Goal: Transaction & Acquisition: Download file/media

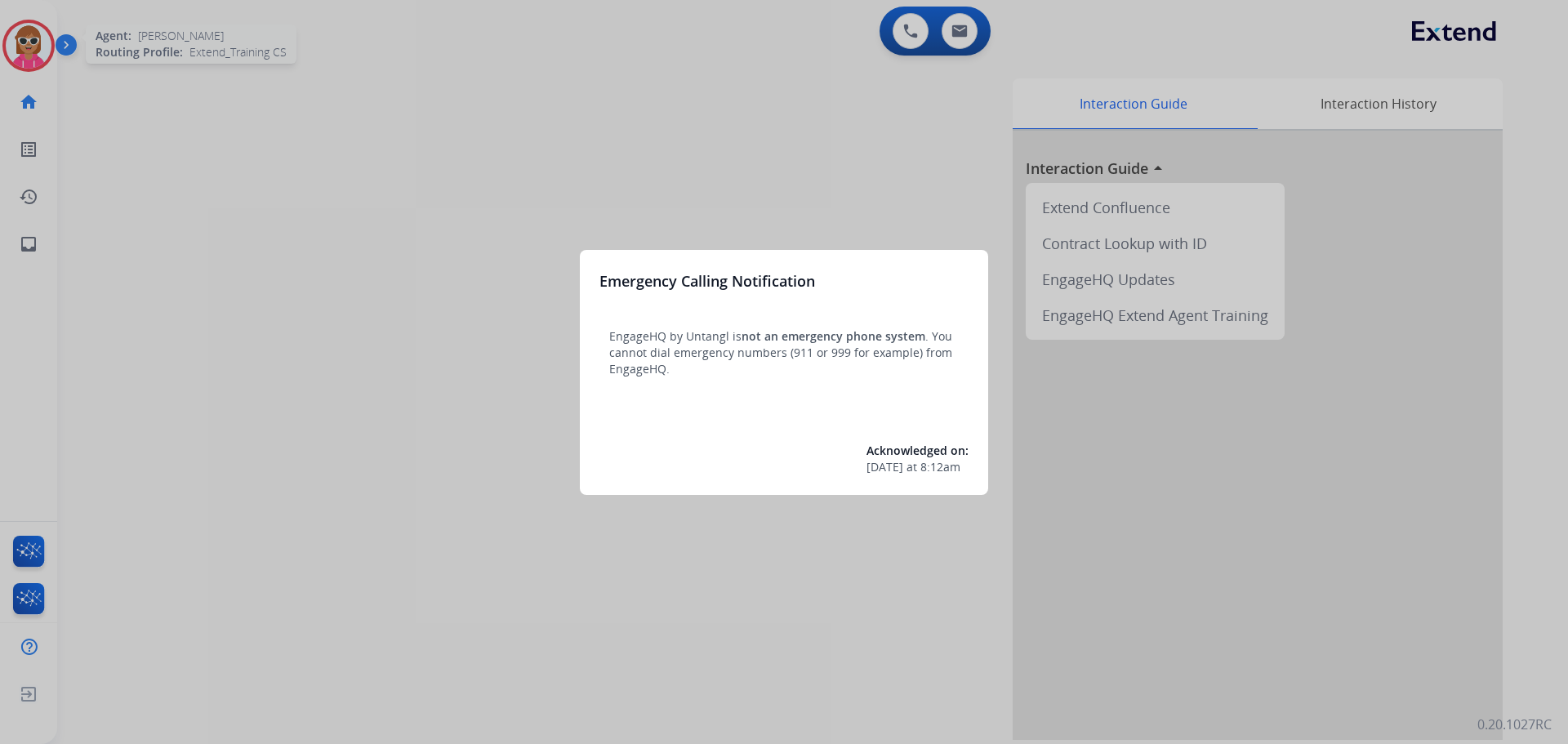
click at [181, 200] on div at bounding box center [784, 372] width 1568 height 744
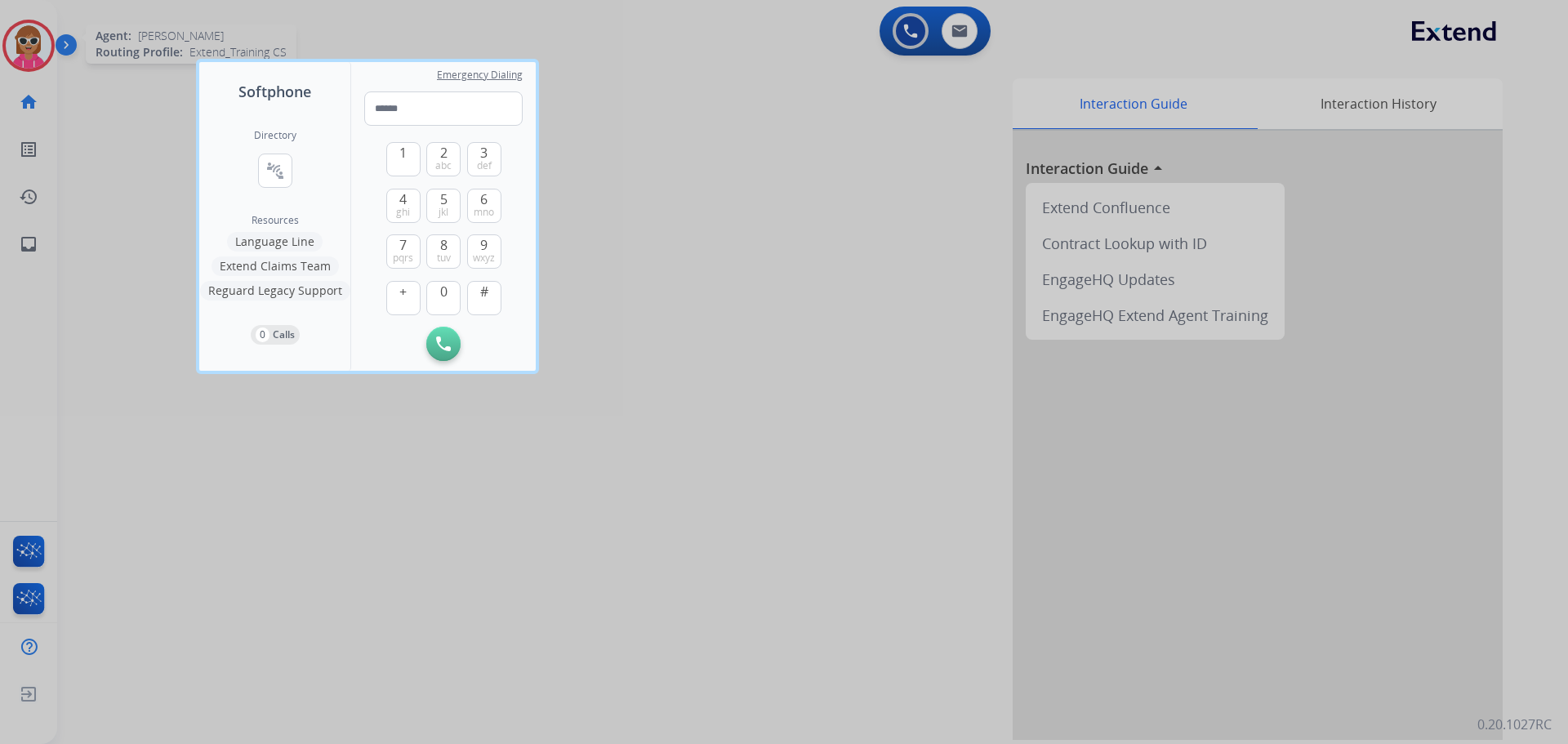
click at [0, 18] on div at bounding box center [784, 372] width 1568 height 744
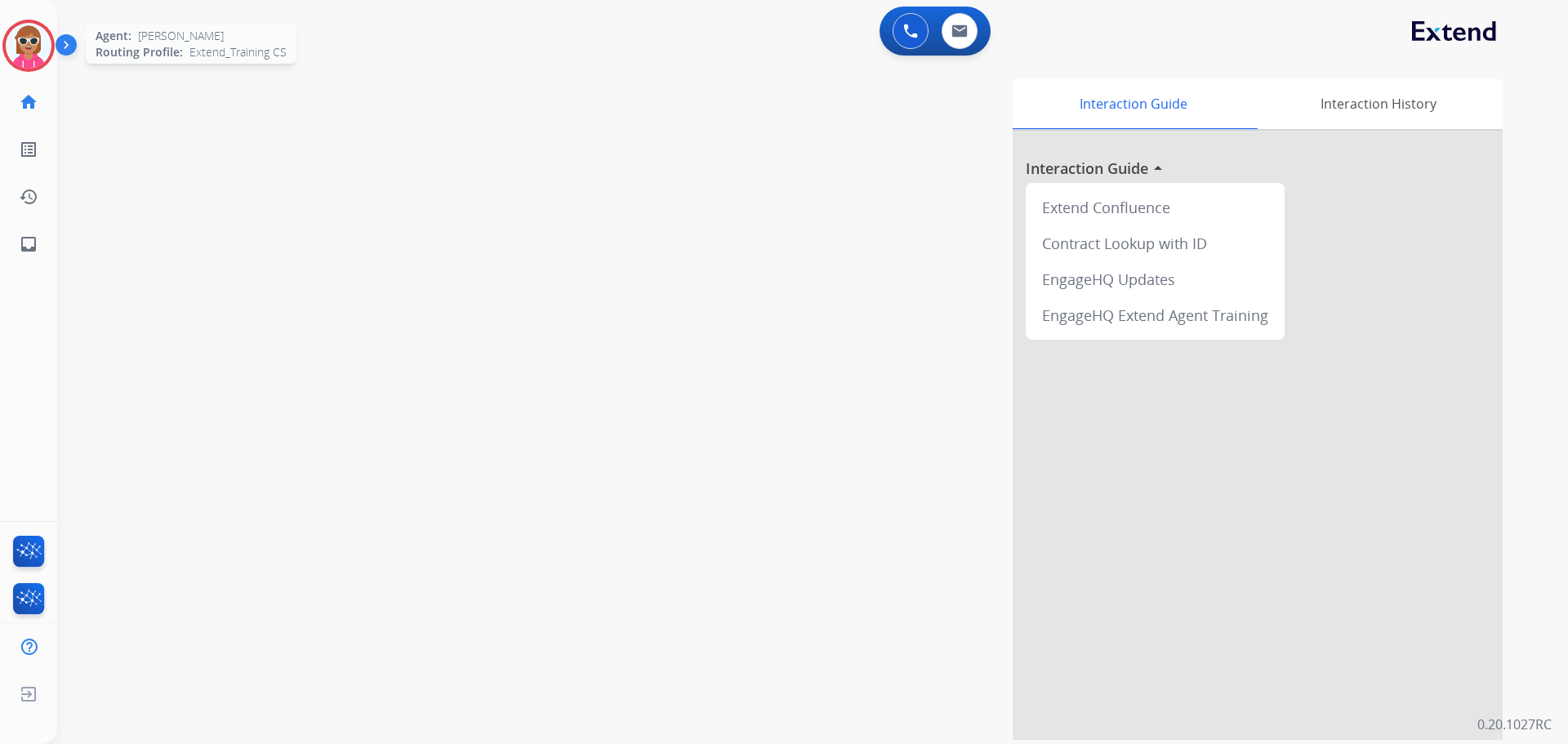
click at [12, 31] on img at bounding box center [29, 46] width 46 height 46
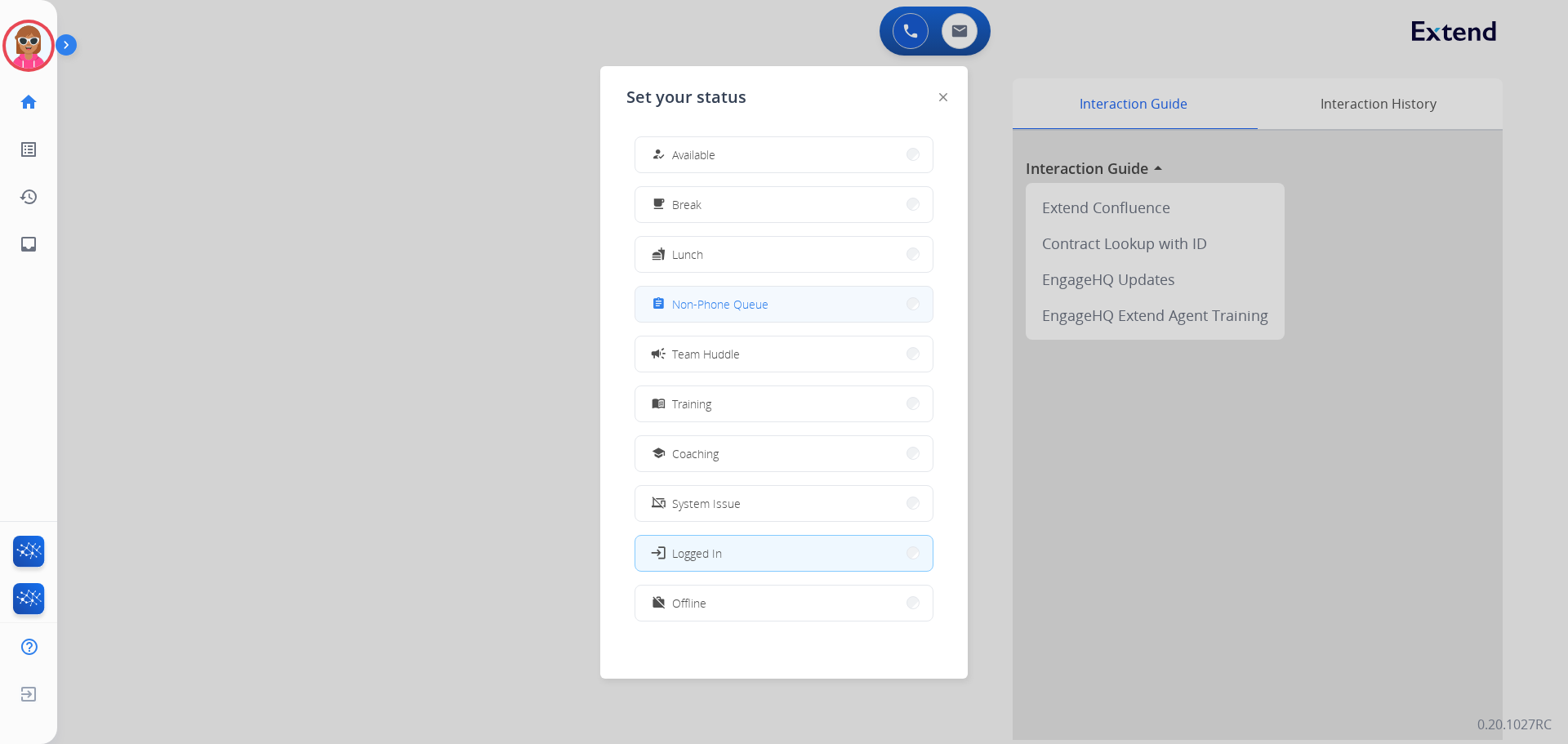
click at [709, 304] on span "Non-Phone Queue" at bounding box center [720, 305] width 96 height 17
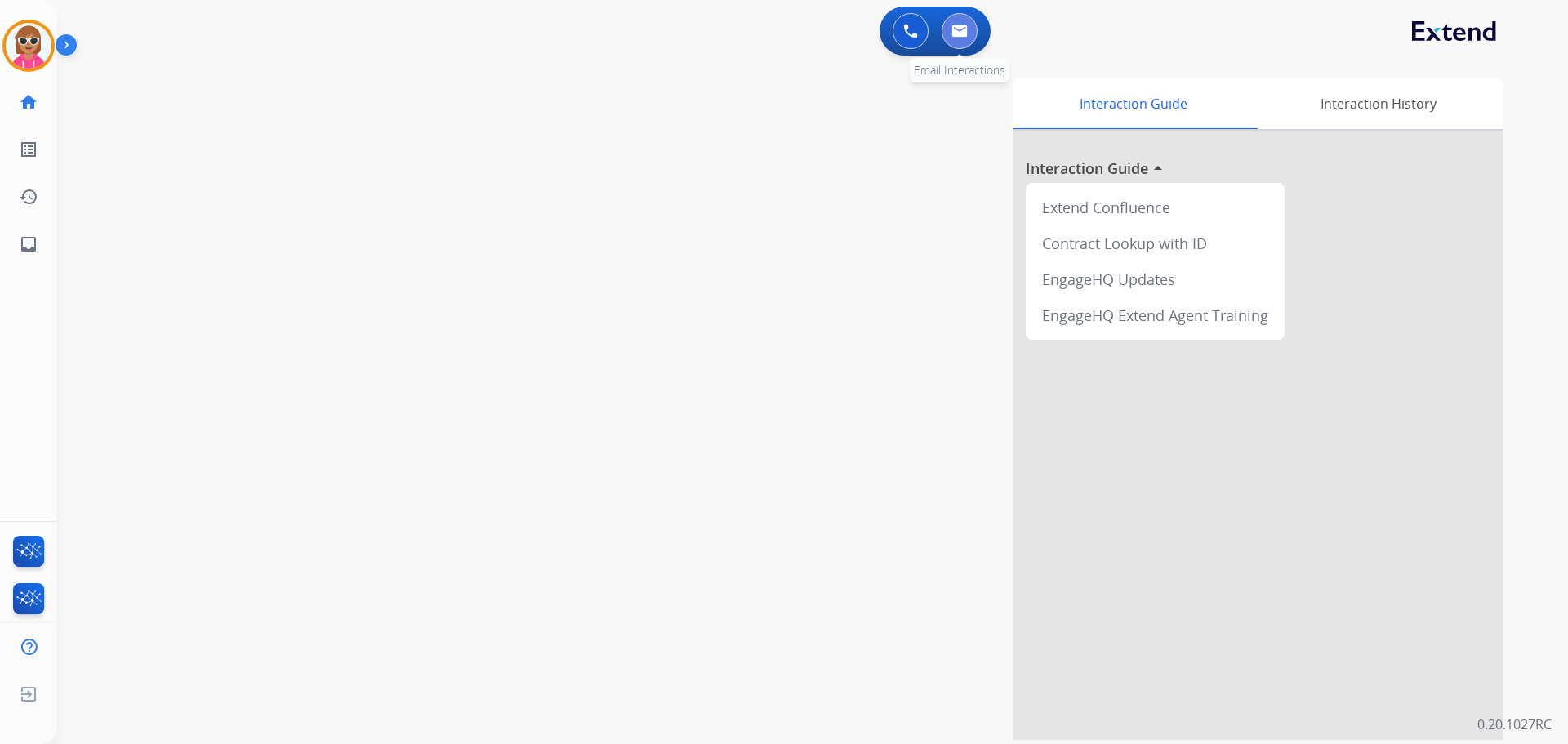
click at [957, 29] on img at bounding box center [959, 31] width 16 height 13
select select "**********"
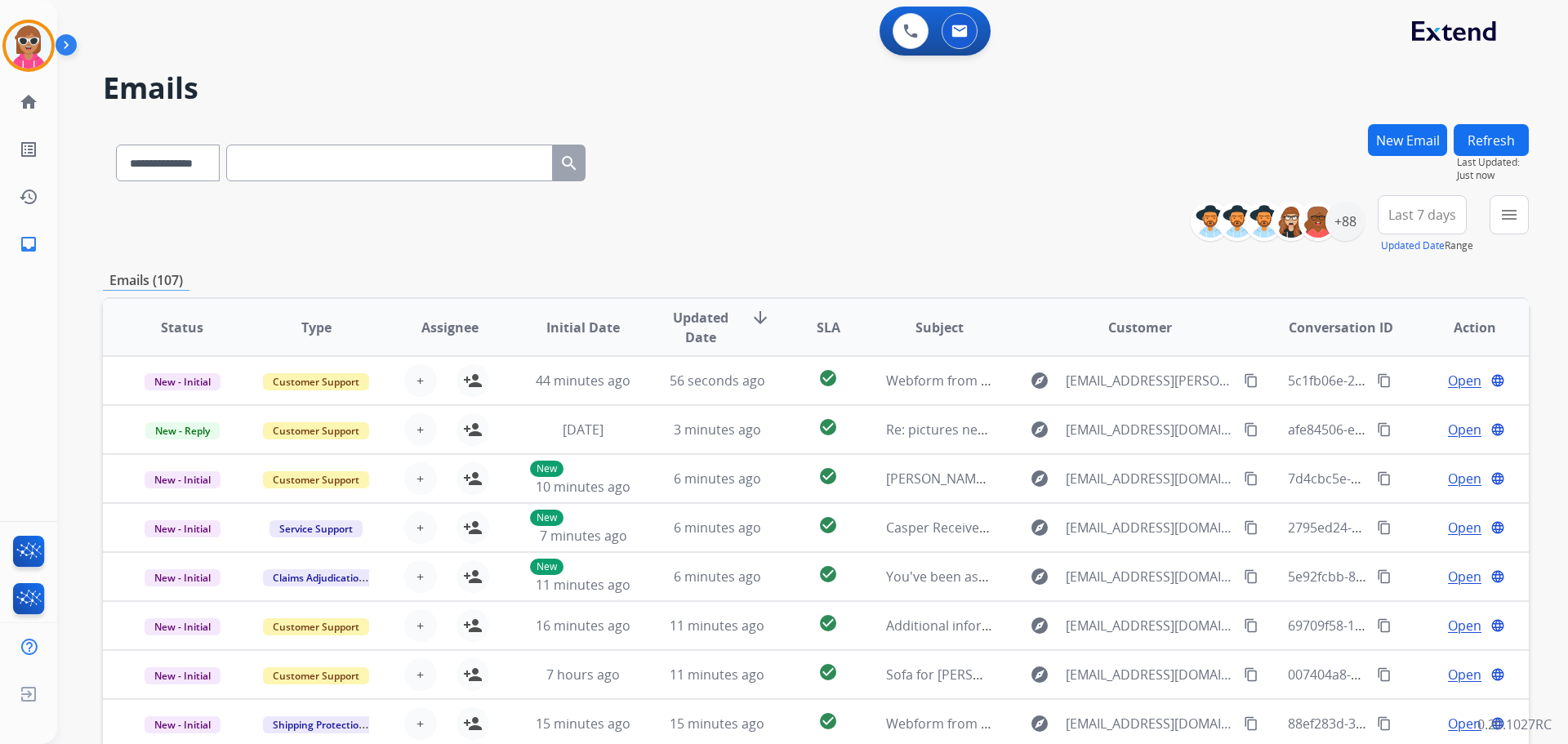
click at [463, 152] on input "text" at bounding box center [389, 162] width 327 height 37
paste input "**********"
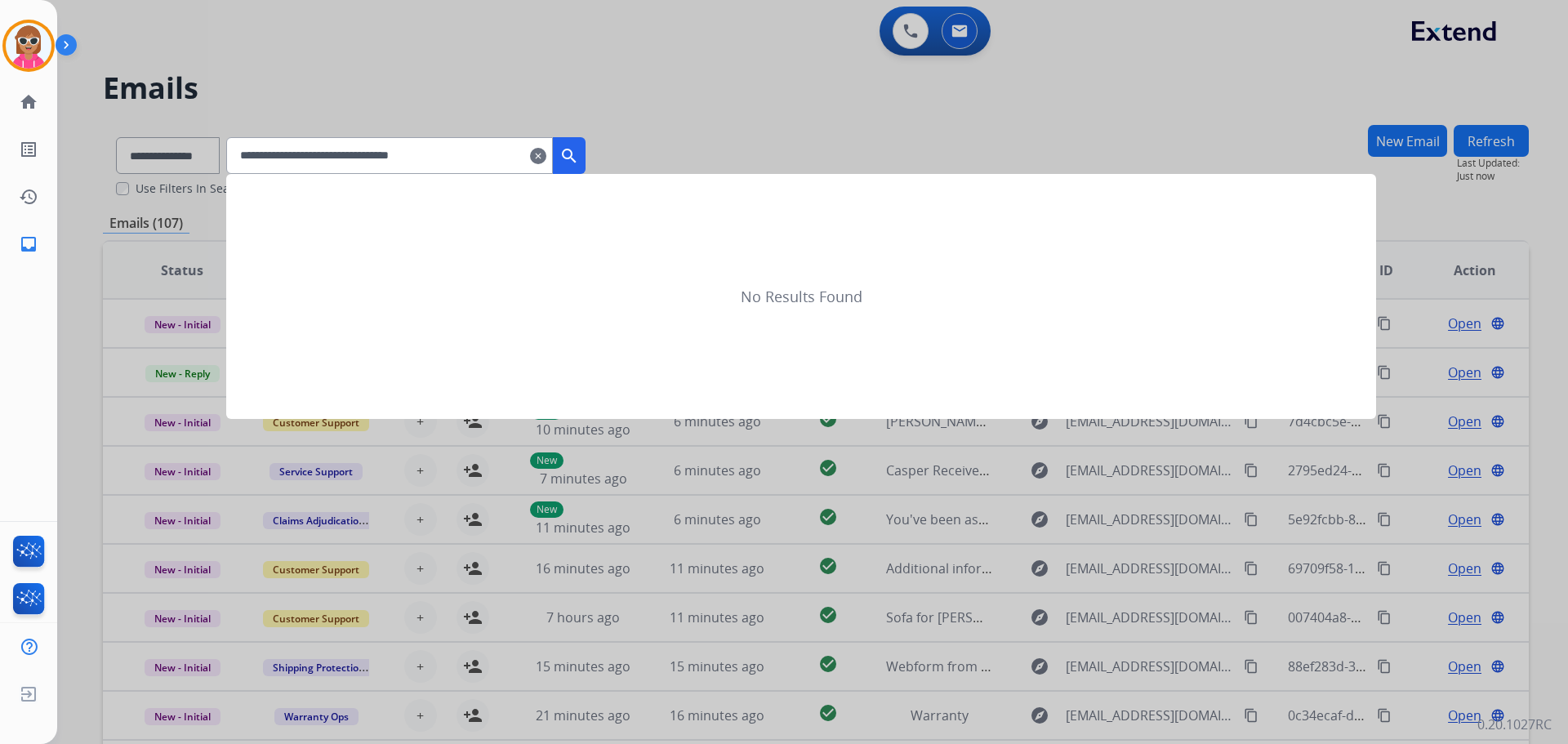
type input "**********"
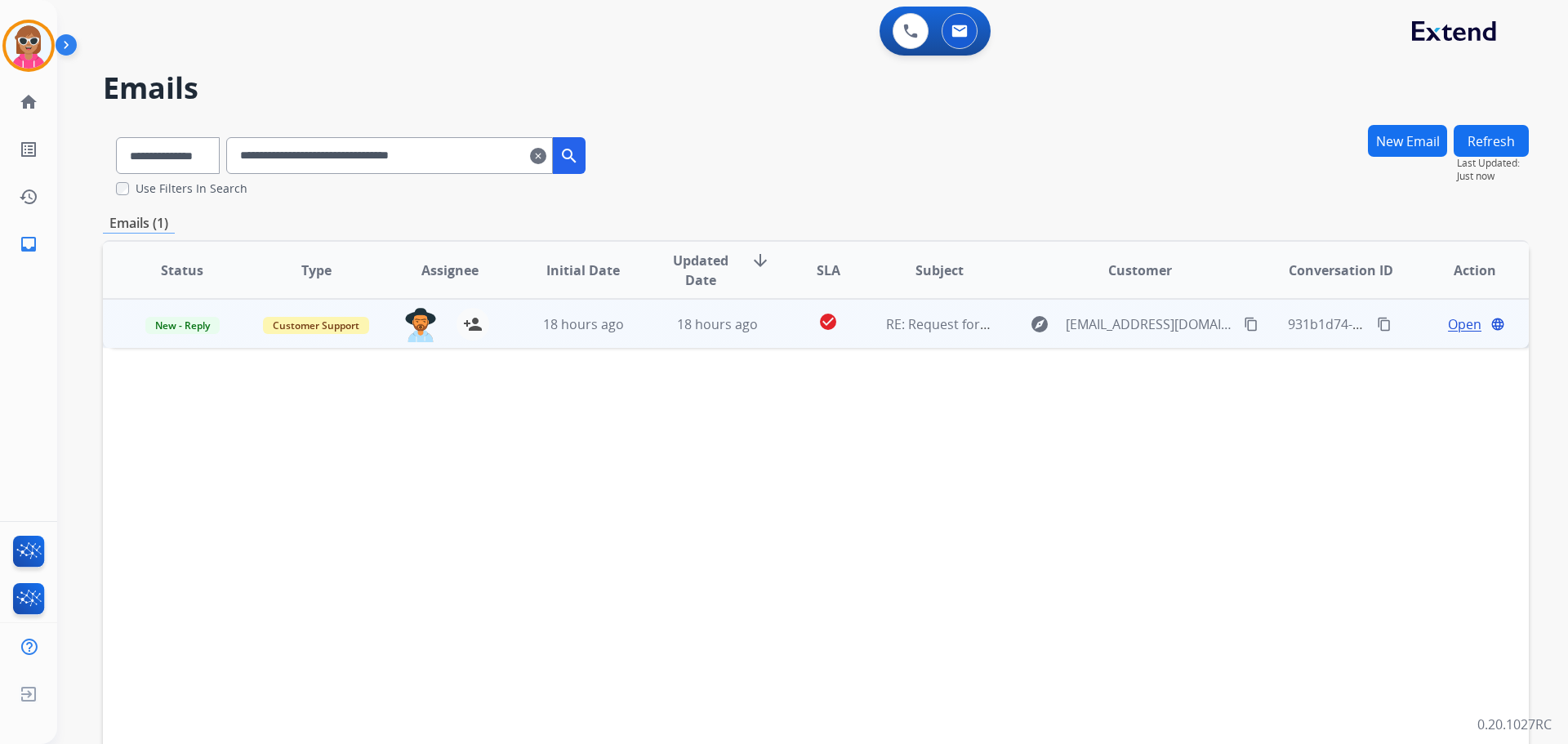
click at [878, 324] on td "RE: Request for photos" at bounding box center [926, 323] width 134 height 49
click at [1449, 316] on span "Open" at bounding box center [1464, 323] width 34 height 19
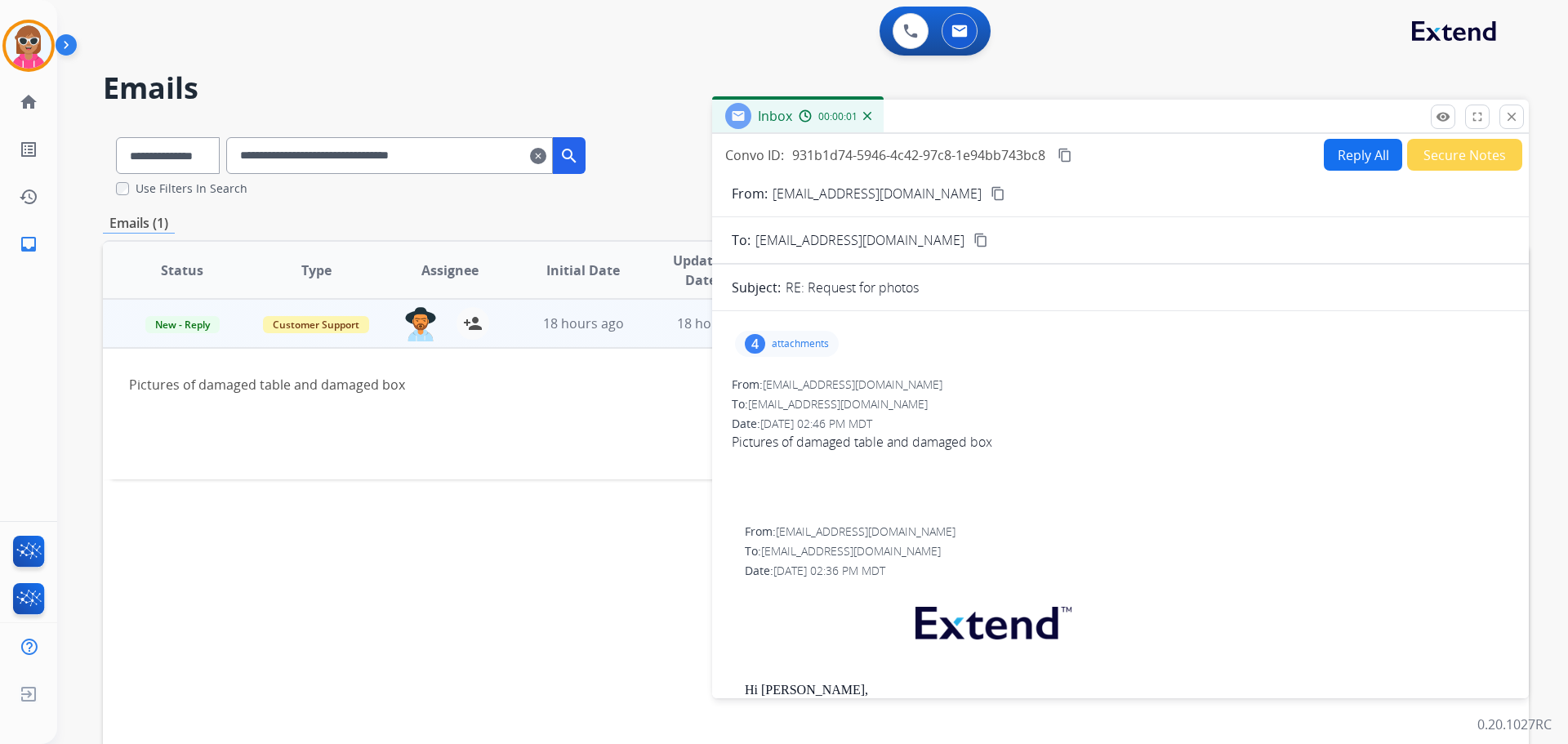
click at [791, 340] on p "attachments" at bounding box center [799, 344] width 57 height 13
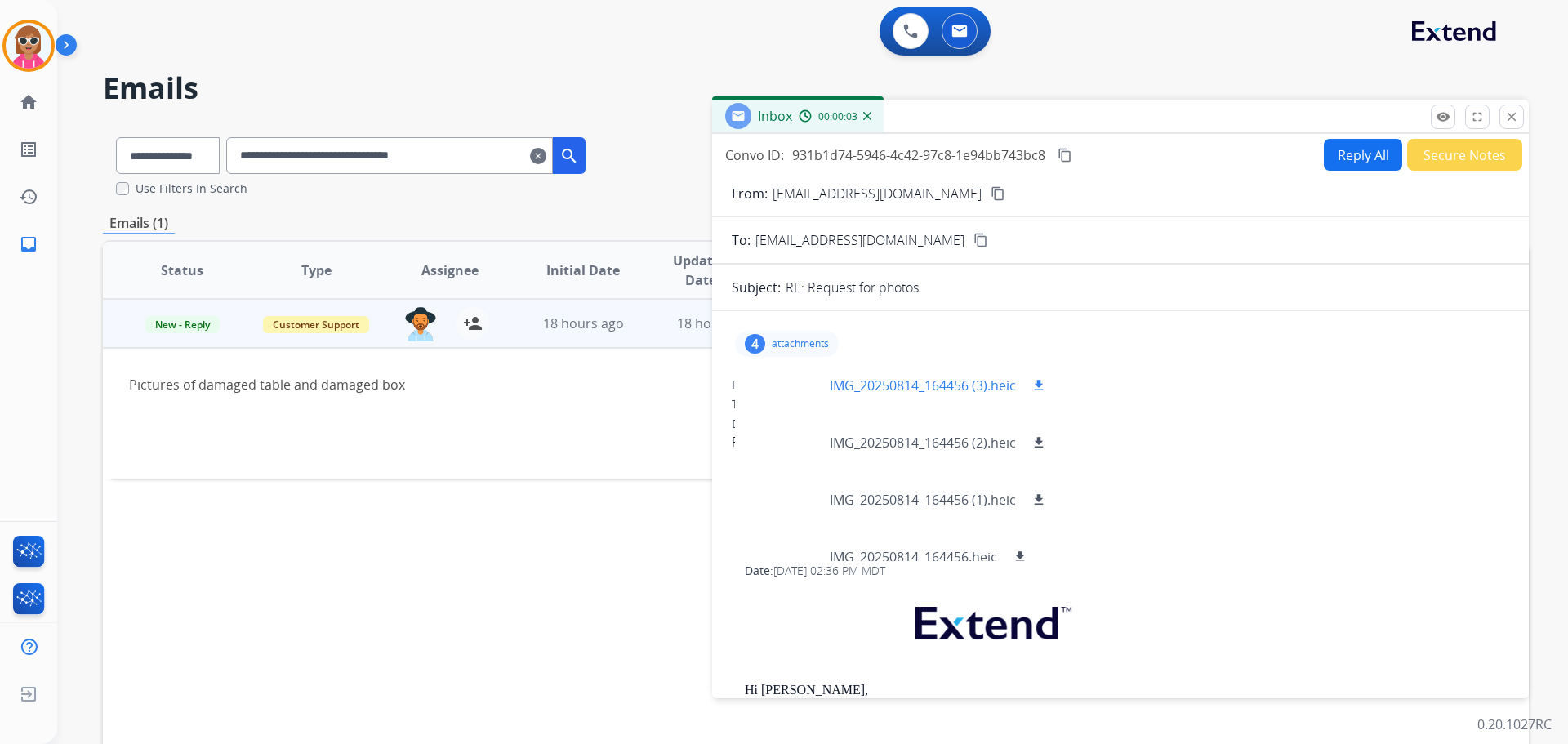
click at [1036, 378] on mat-icon "download" at bounding box center [1038, 384] width 14 height 14
click at [1036, 436] on mat-icon "download" at bounding box center [1038, 442] width 14 height 14
click at [1041, 497] on mat-icon "download" at bounding box center [1038, 499] width 14 height 14
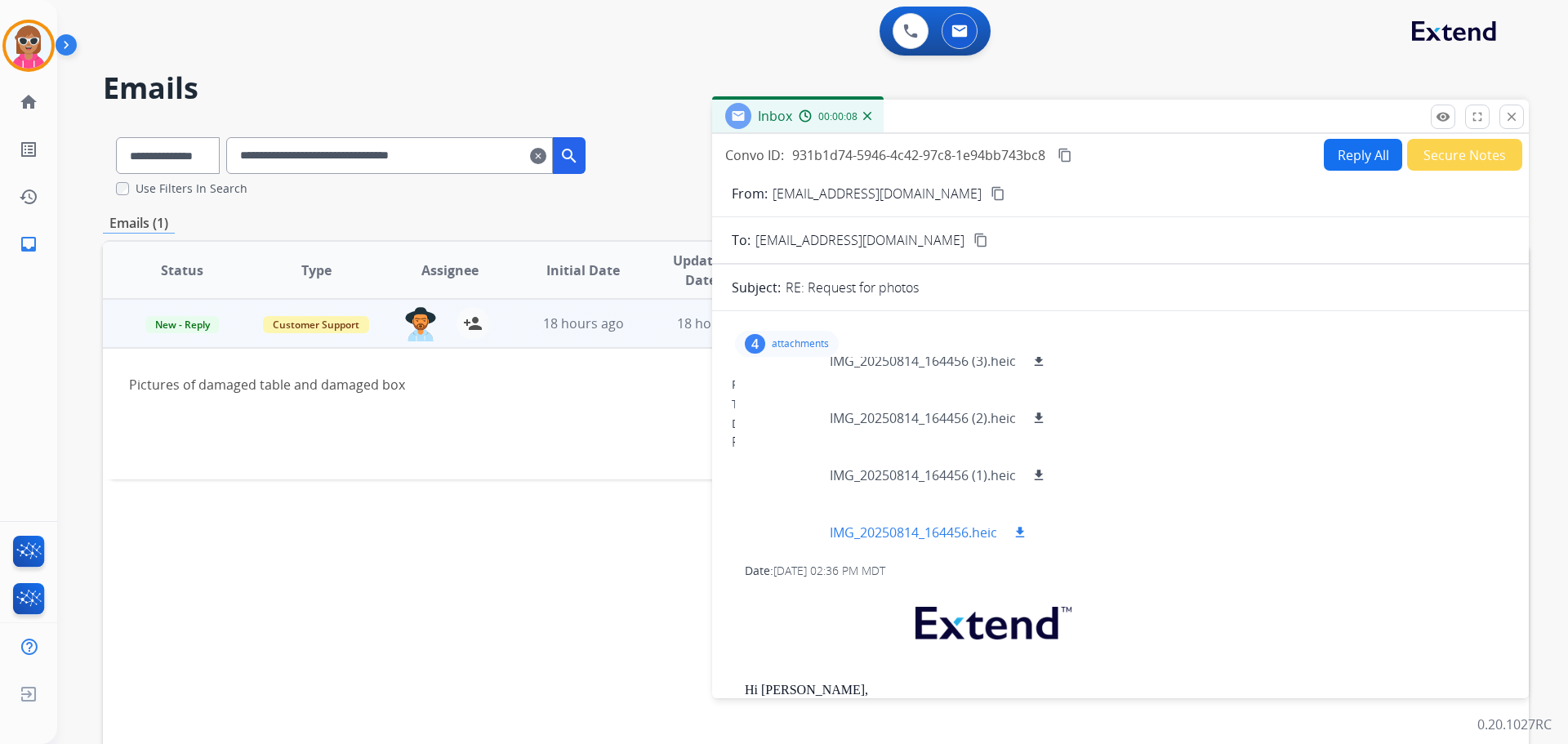
click at [1025, 525] on mat-icon "download" at bounding box center [1019, 532] width 14 height 14
click at [793, 370] on div at bounding box center [788, 360] width 82 height 57
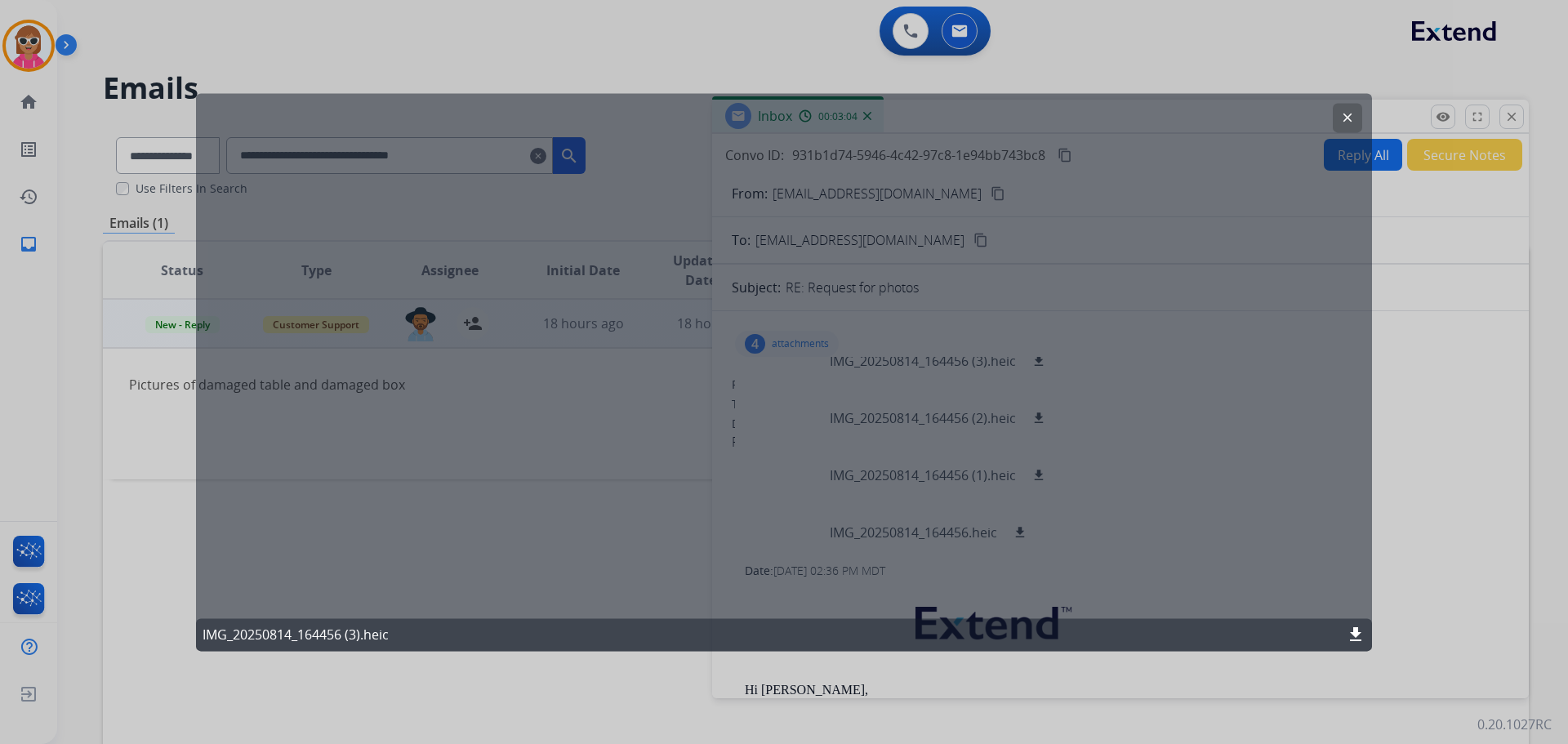
click at [1350, 109] on button "clear" at bounding box center [1347, 117] width 30 height 30
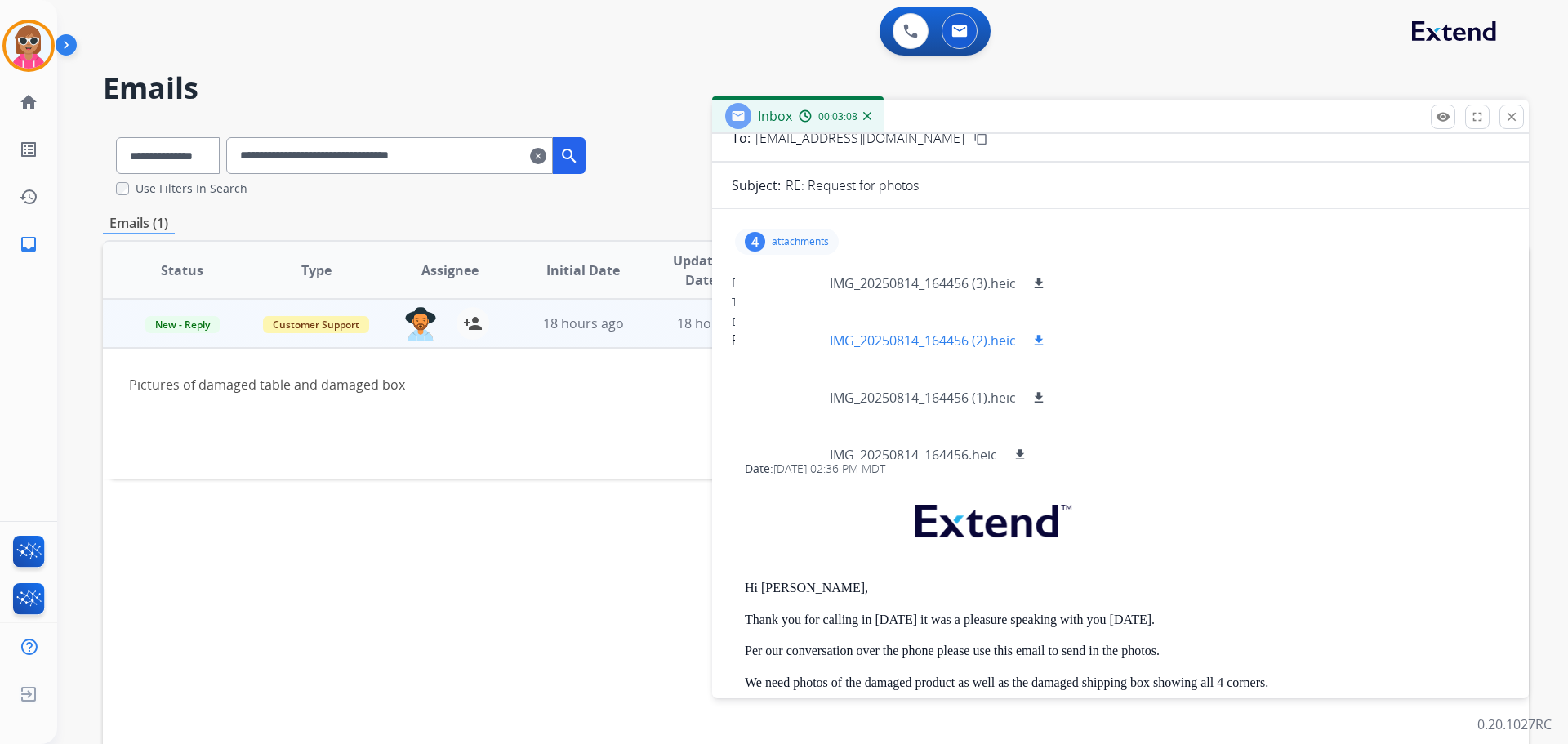
scroll to position [0, 0]
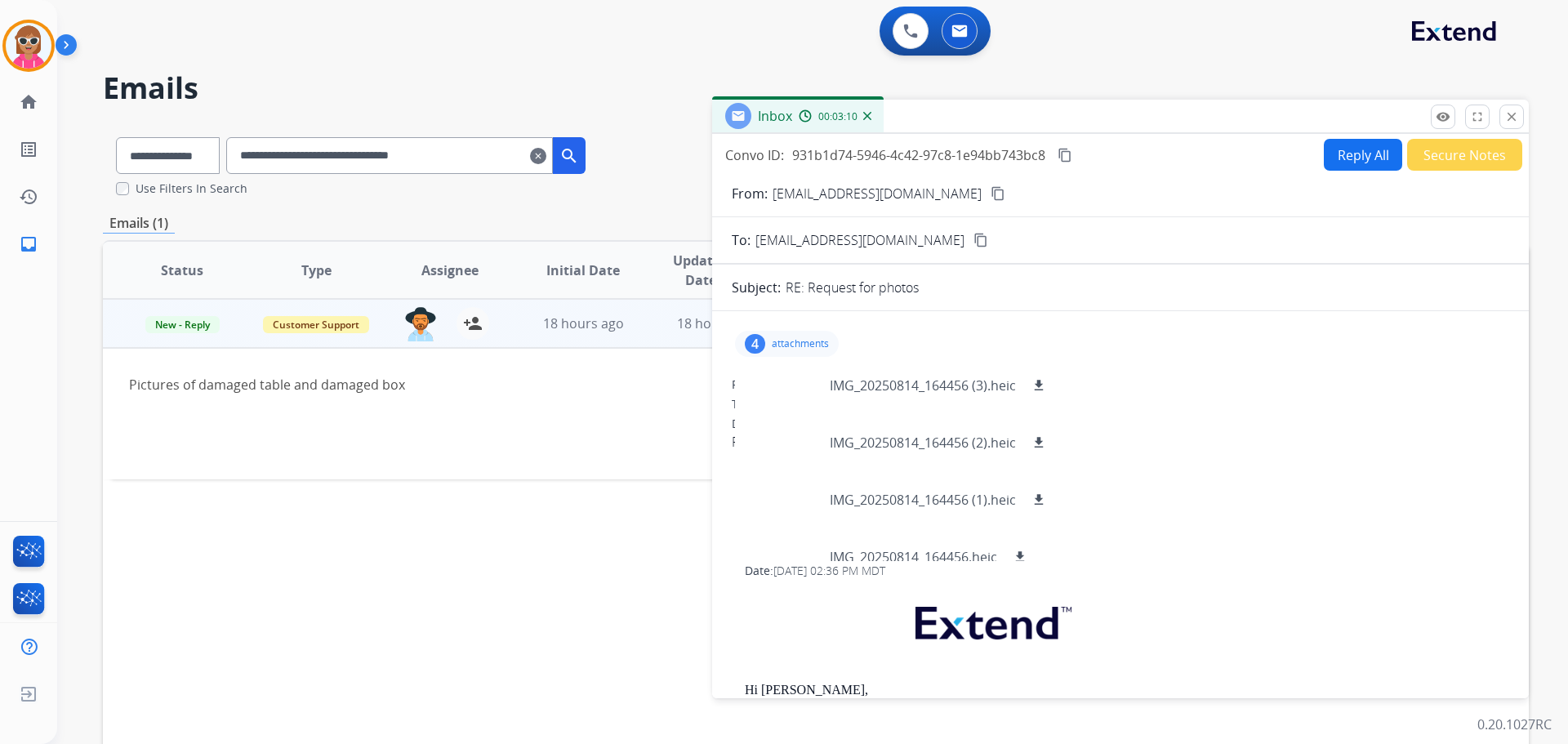
click at [938, 741] on div "Status Type Assignee Initial Date Updated Date arrow_downward SLA Subject Custo…" at bounding box center [816, 513] width 1426 height 547
click at [1502, 112] on button "close Close" at bounding box center [1510, 116] width 24 height 24
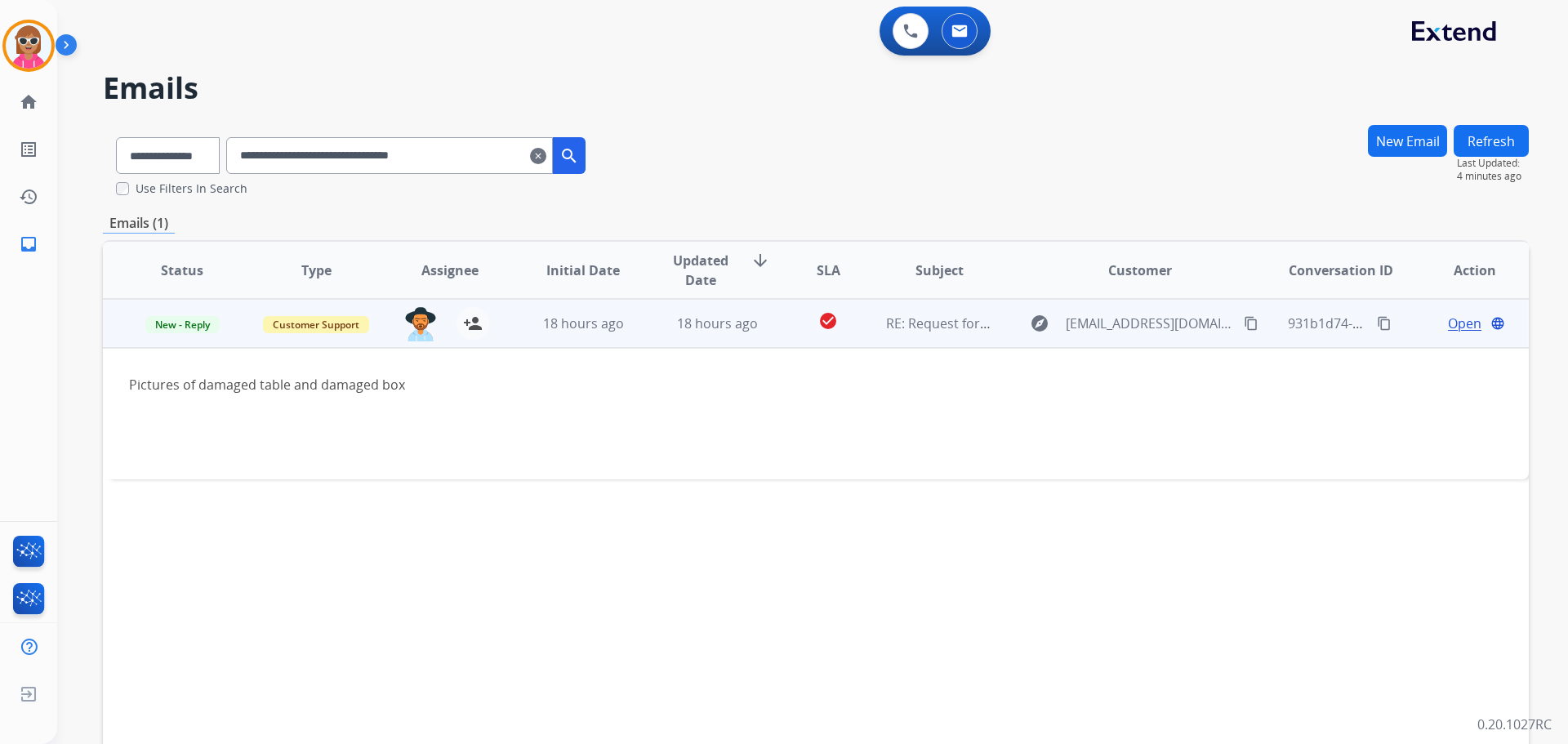
click at [1448, 325] on span "Open" at bounding box center [1464, 323] width 34 height 19
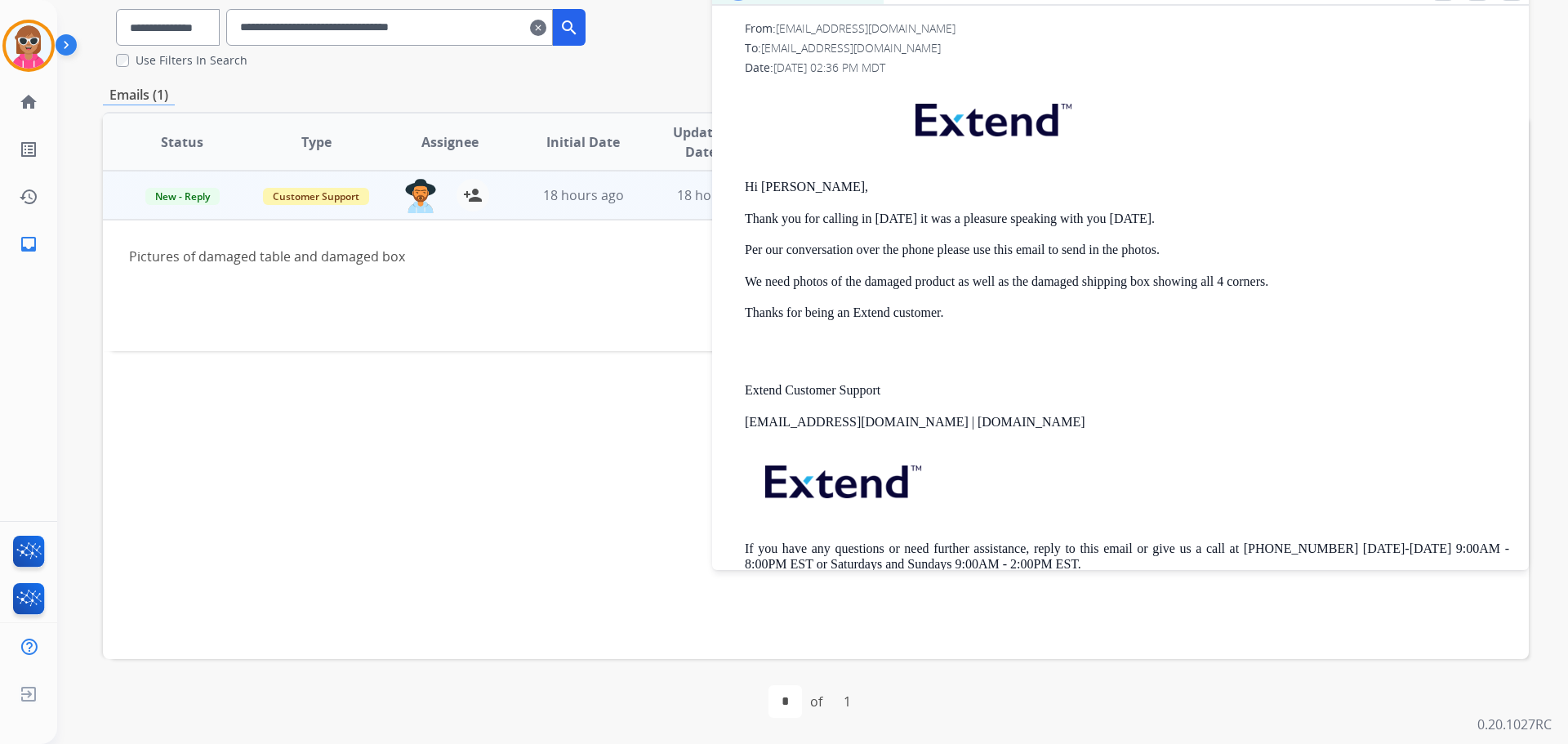
scroll to position [184, 0]
